Goal: Task Accomplishment & Management: Complete application form

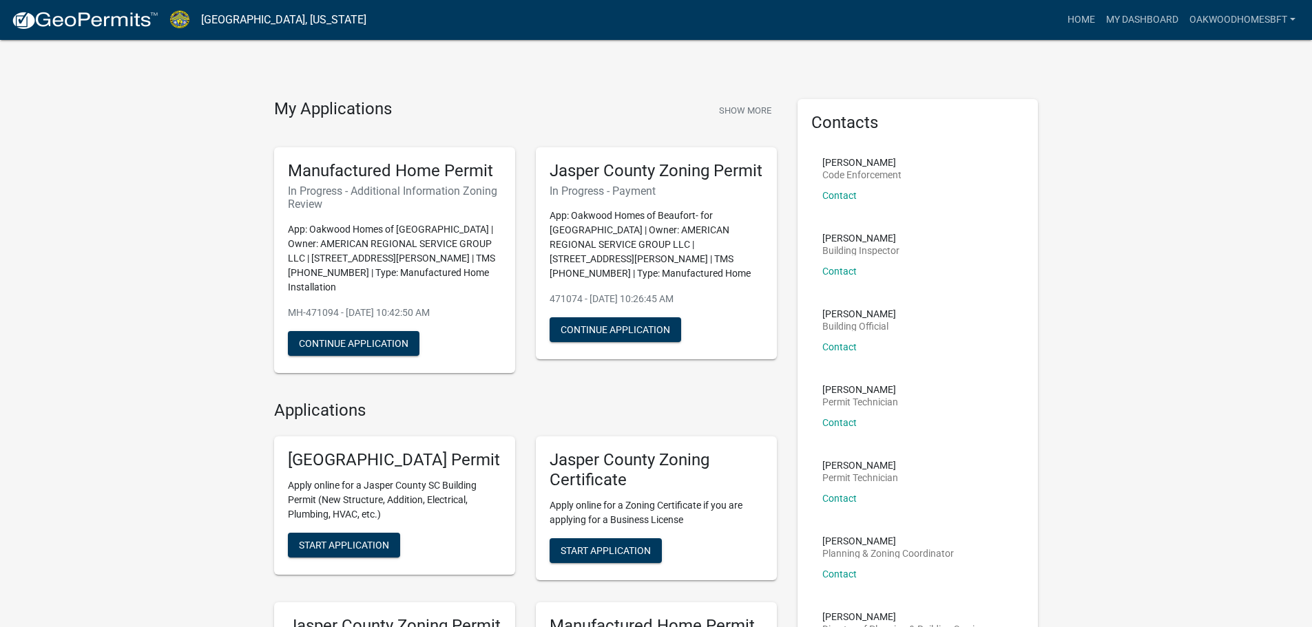
click at [1159, 34] on nav "[GEOGRAPHIC_DATA], [US_STATE] more_horiz Home My Dashboard OakwoodHomesBft Acco…" at bounding box center [656, 20] width 1312 height 40
click at [1156, 17] on link "My Dashboard" at bounding box center [1142, 20] width 83 height 26
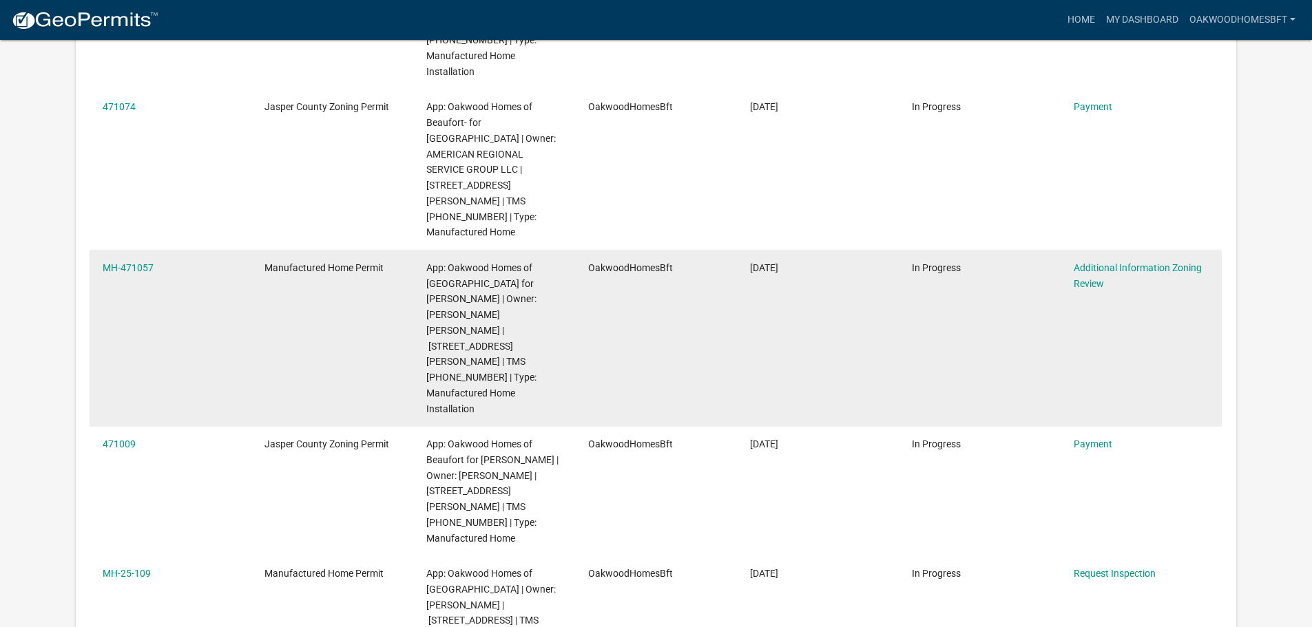
scroll to position [389, 0]
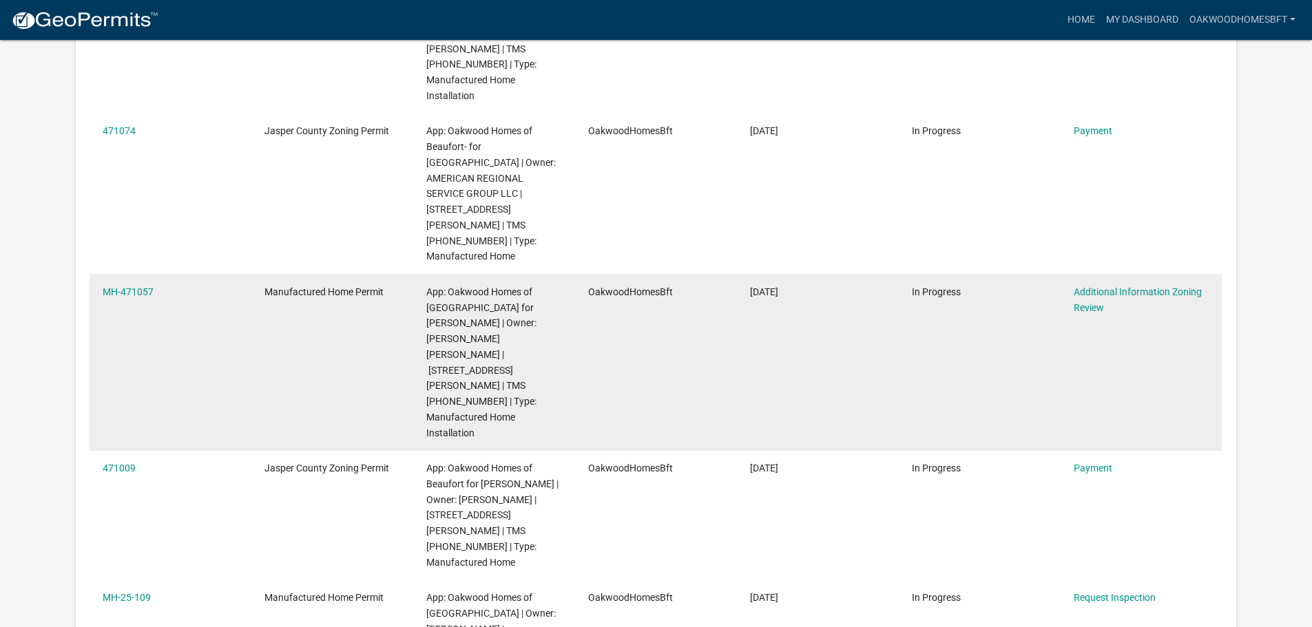
click at [1108, 274] on datatable-body-cell "Additional Information Zoning Review" at bounding box center [1141, 362] width 162 height 176
click at [1099, 287] on link "Additional Information Zoning Review" at bounding box center [1138, 300] width 128 height 27
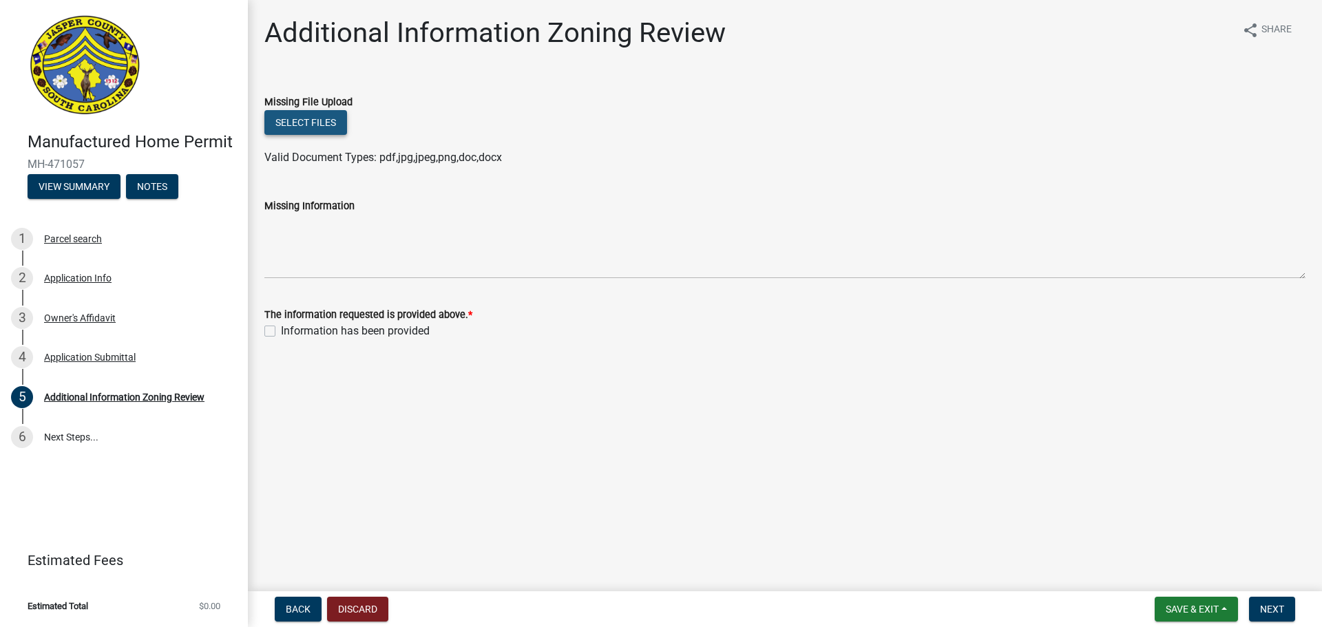
click at [328, 112] on button "Select files" at bounding box center [305, 122] width 83 height 25
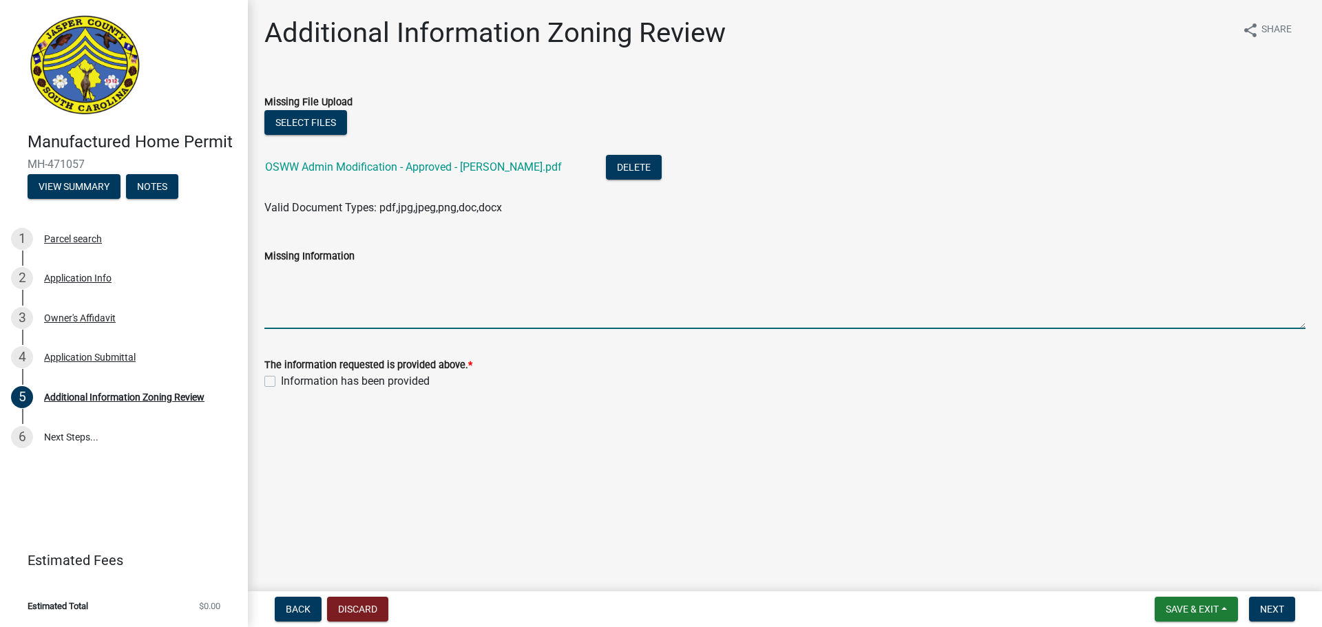
click at [340, 314] on textarea "Missing Information" at bounding box center [784, 296] width 1041 height 65
type textarea "DHEC address letter attached."
click at [371, 380] on label "Information has been provided" at bounding box center [355, 381] width 149 height 17
click at [290, 380] on input "Information has been provided" at bounding box center [285, 377] width 9 height 9
checkbox input "true"
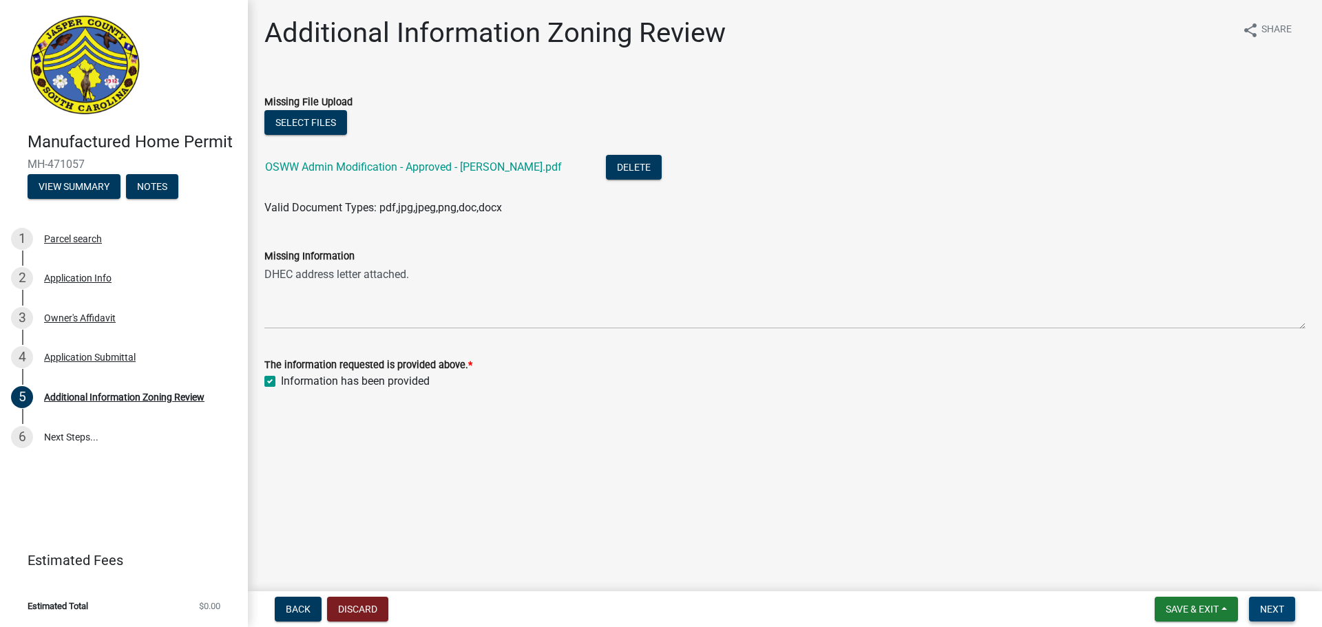
click at [1258, 601] on button "Next" at bounding box center [1272, 609] width 46 height 25
